Goal: Entertainment & Leisure: Browse casually

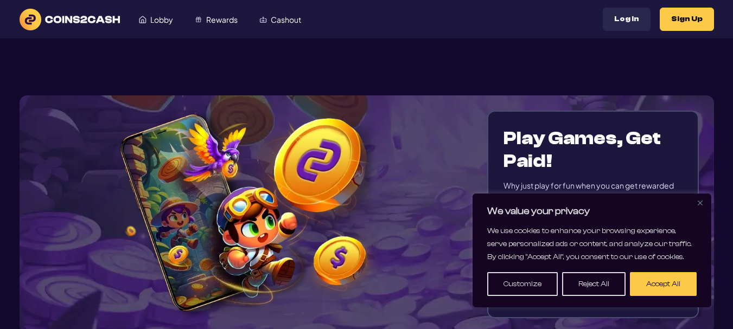
click at [649, 282] on button "Accept All" at bounding box center [663, 284] width 67 height 24
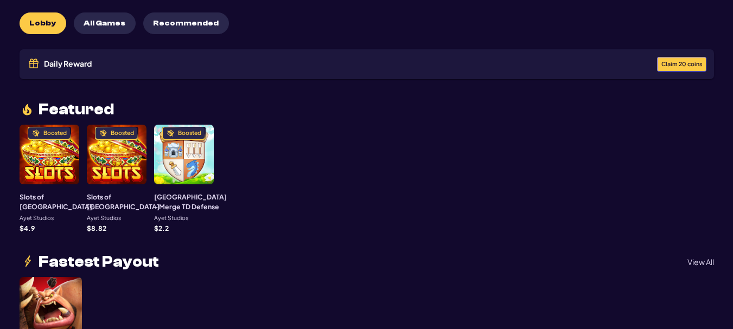
click at [111, 157] on div "Boosted" at bounding box center [117, 155] width 60 height 60
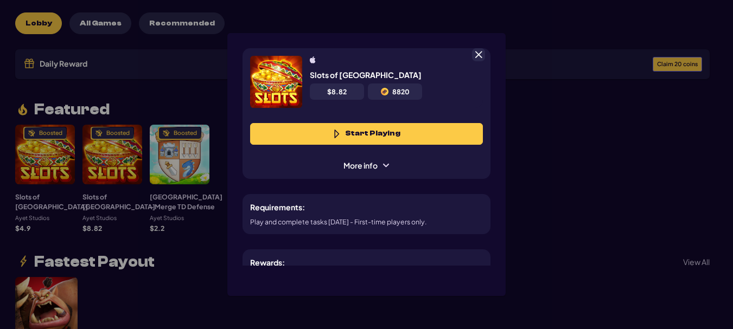
scroll to position [54, 0]
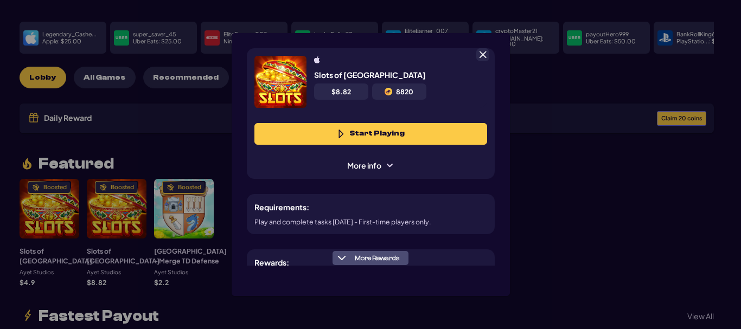
click at [377, 134] on button "Start Playing" at bounding box center [371, 134] width 233 height 22
click at [486, 53] on span at bounding box center [483, 55] width 10 height 10
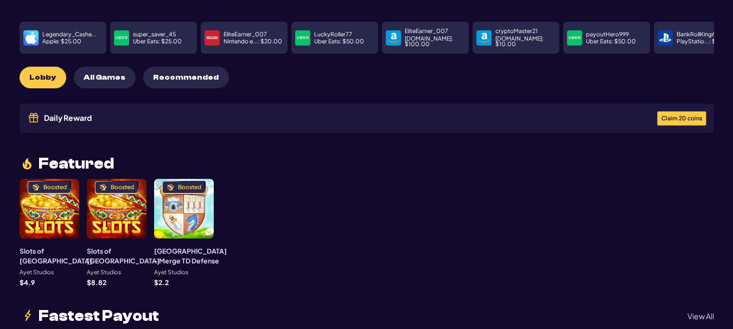
click at [35, 198] on div "Boosted" at bounding box center [50, 209] width 60 height 60
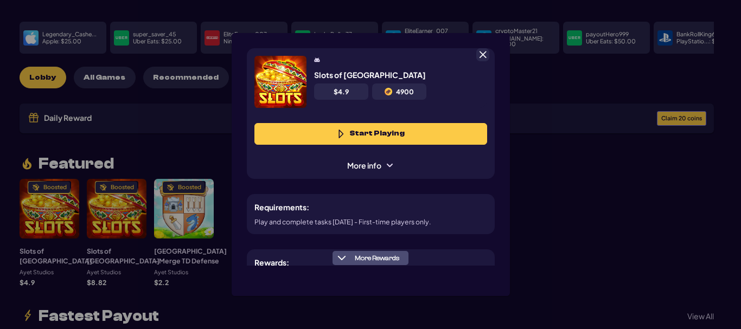
click at [350, 133] on button "Start Playing" at bounding box center [371, 134] width 233 height 22
click at [484, 53] on span at bounding box center [483, 55] width 10 height 10
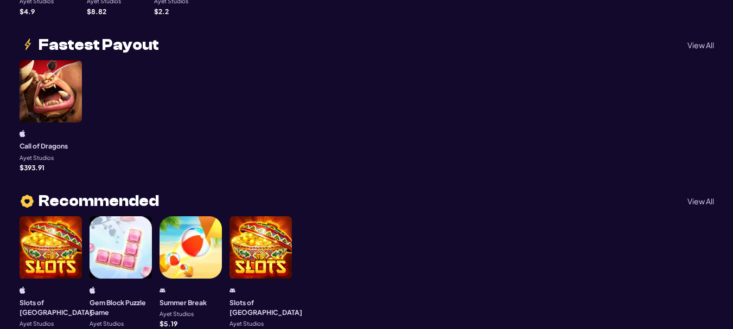
scroll to position [0, 0]
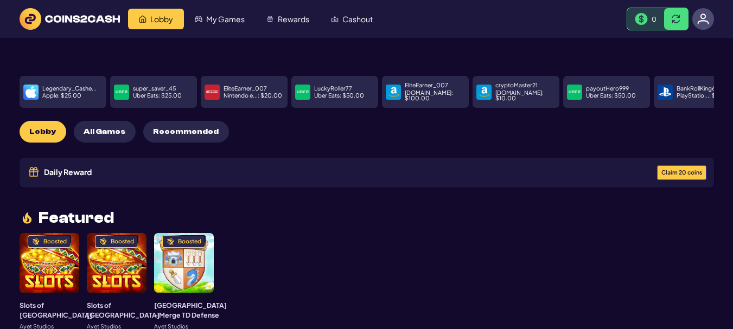
click at [690, 170] on button "Claim 20 coins" at bounding box center [681, 173] width 49 height 15
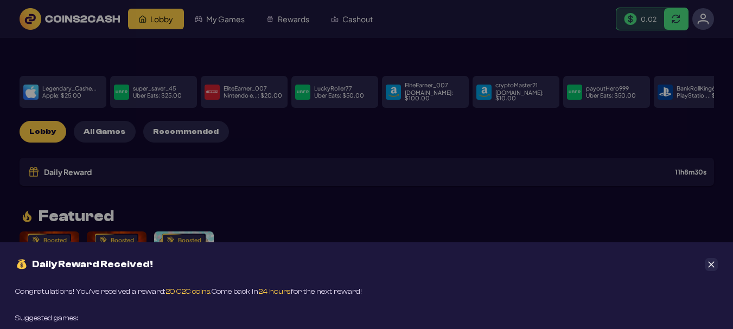
click at [714, 268] on icon "Close" at bounding box center [712, 265] width 8 height 8
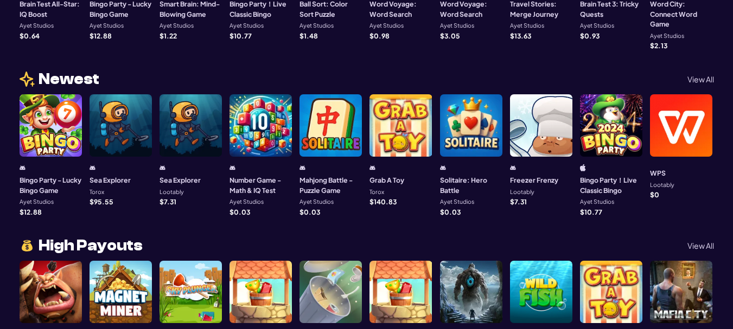
scroll to position [630, 0]
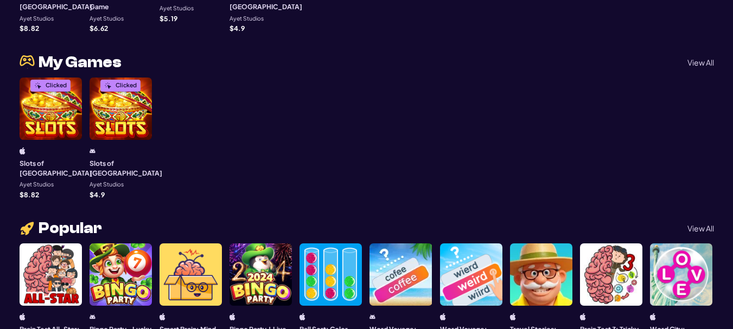
click at [701, 225] on p "View All" at bounding box center [701, 229] width 27 height 8
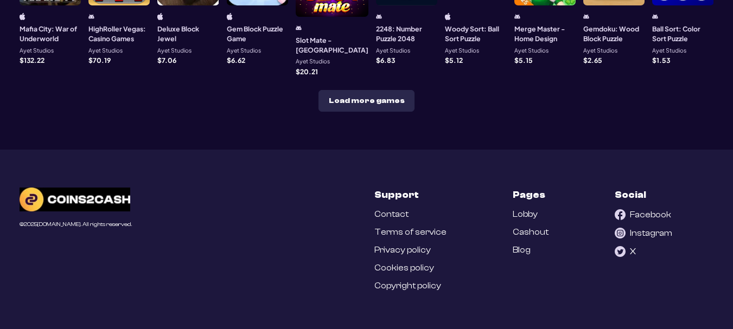
scroll to position [0, 0]
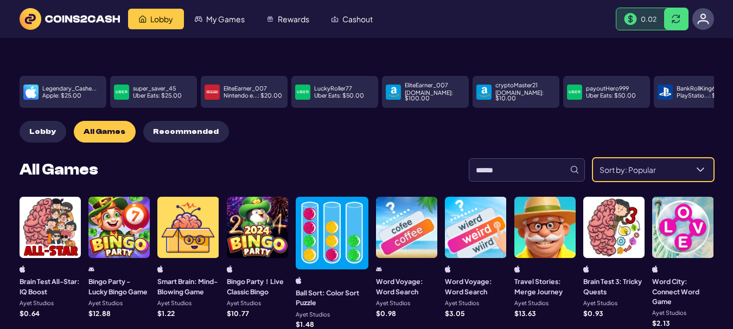
click at [644, 168] on span "Sort by: Popular" at bounding box center [640, 169] width 94 height 23
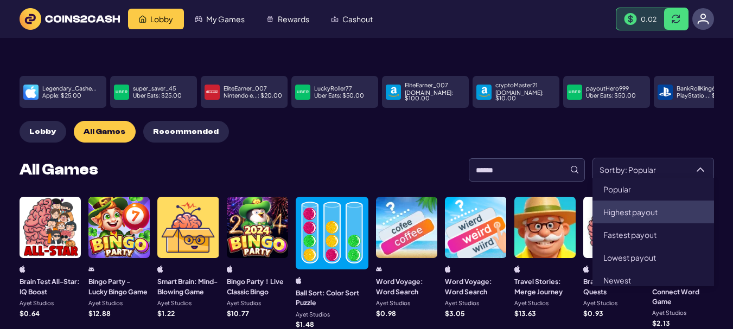
click at [642, 213] on span "Highest payout" at bounding box center [631, 212] width 54 height 10
type input "**********"
